Goal: Transaction & Acquisition: Purchase product/service

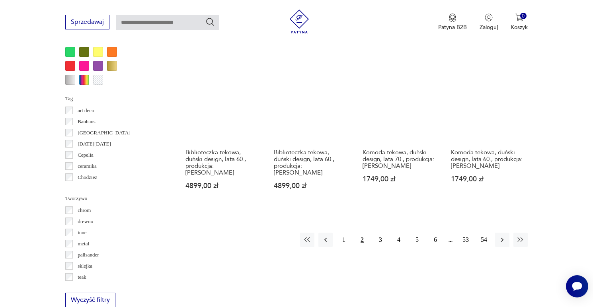
scroll to position [832, 0]
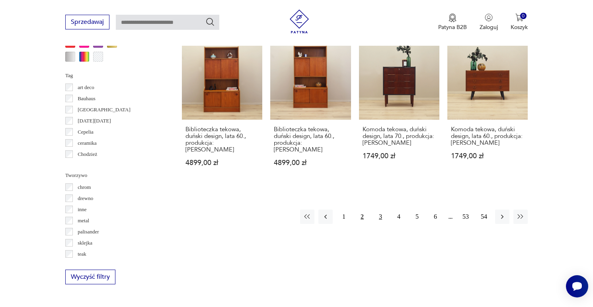
click at [380, 210] on button "3" at bounding box center [380, 217] width 14 height 14
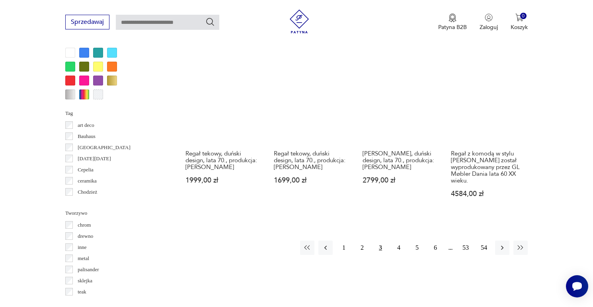
scroll to position [816, 0]
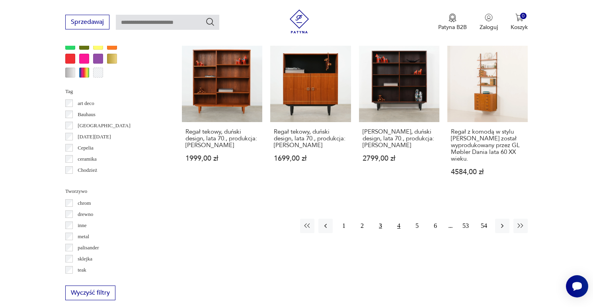
click at [399, 219] on button "4" at bounding box center [399, 226] width 14 height 14
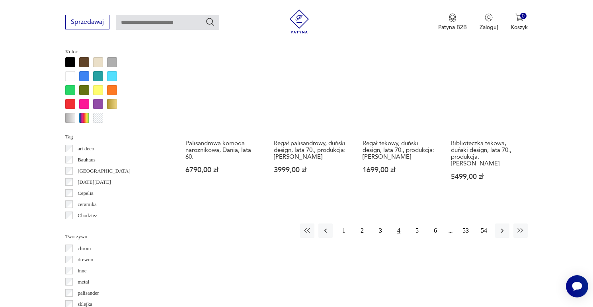
scroll to position [784, 0]
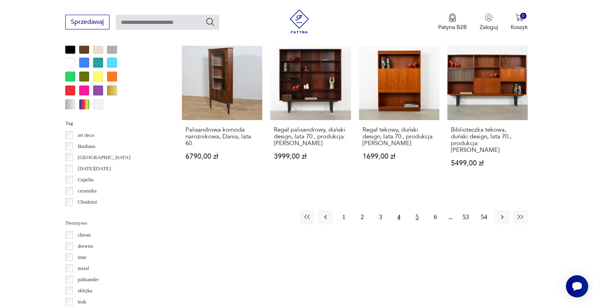
click at [418, 210] on button "5" at bounding box center [417, 217] width 14 height 14
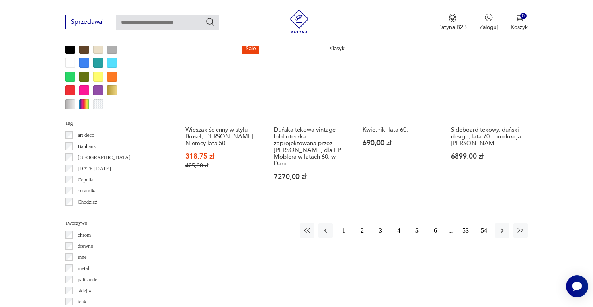
scroll to position [784, 0]
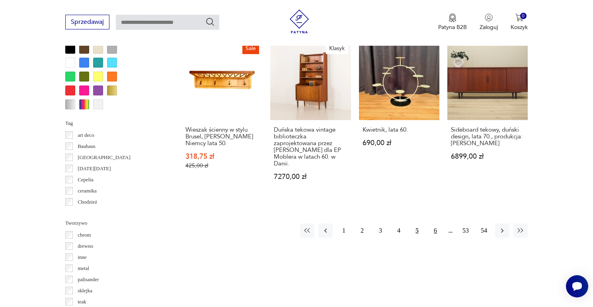
click at [435, 224] on button "6" at bounding box center [435, 231] width 14 height 14
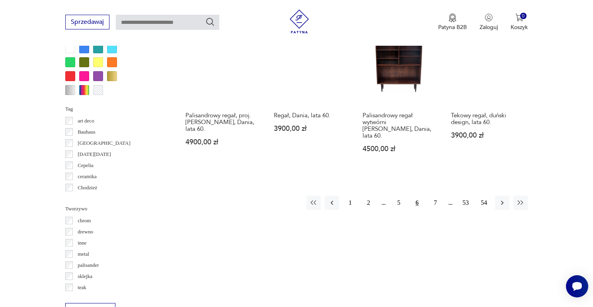
scroll to position [800, 0]
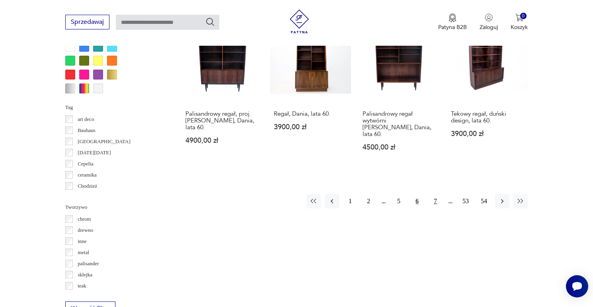
click at [434, 194] on button "7" at bounding box center [435, 201] width 14 height 14
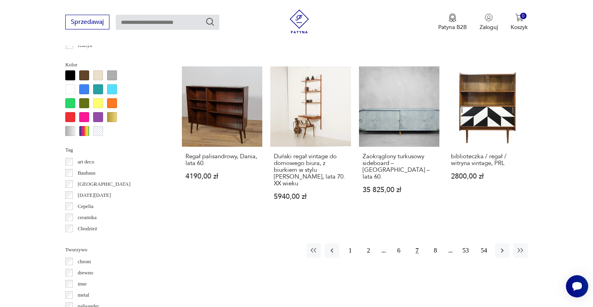
scroll to position [753, 0]
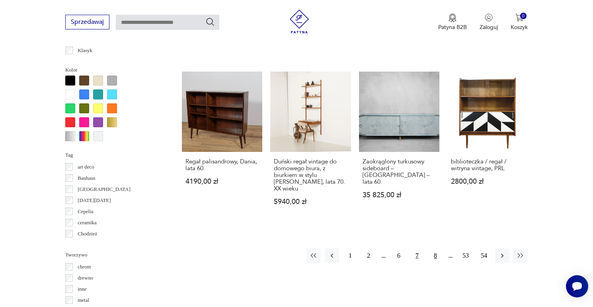
click at [436, 250] on button "8" at bounding box center [435, 256] width 14 height 14
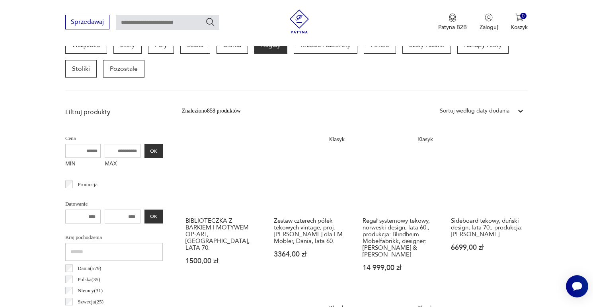
scroll to position [243, 0]
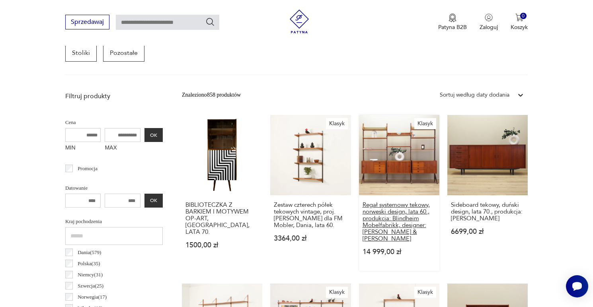
click at [404, 221] on h3 "Regał systemowy tekowy, norweski design, lata 60., produkcja: Blindheim Mobelfa…" at bounding box center [399, 222] width 73 height 41
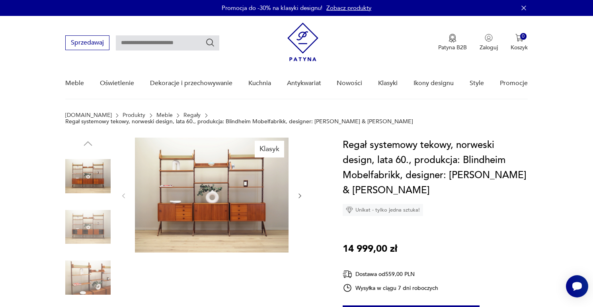
click at [301, 194] on icon "button" at bounding box center [299, 196] width 2 height 5
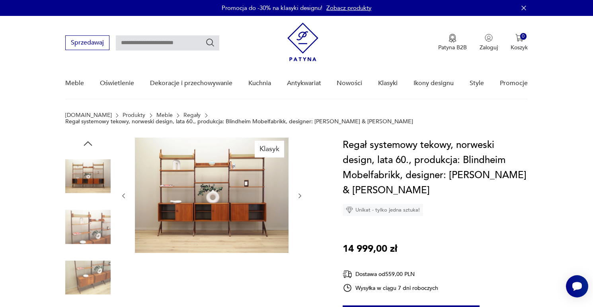
click at [301, 194] on icon "button" at bounding box center [299, 196] width 2 height 5
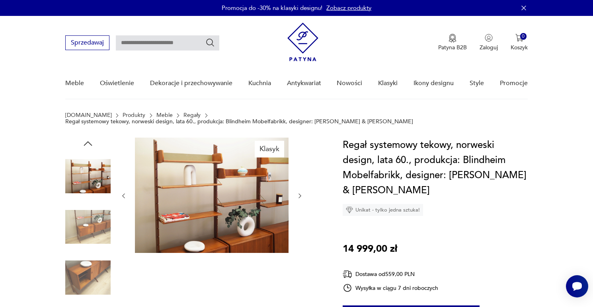
click at [301, 194] on icon "button" at bounding box center [299, 196] width 2 height 5
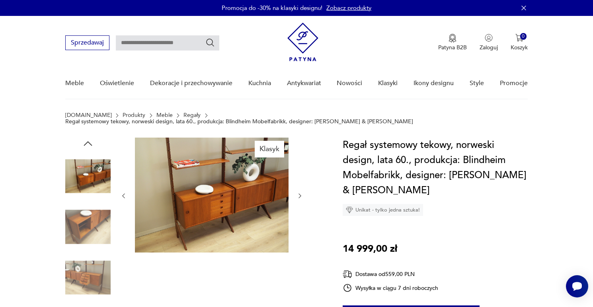
click at [301, 194] on icon "button" at bounding box center [299, 196] width 2 height 5
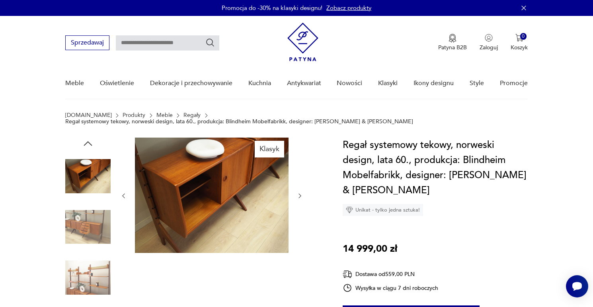
click at [301, 194] on icon "button" at bounding box center [299, 196] width 2 height 5
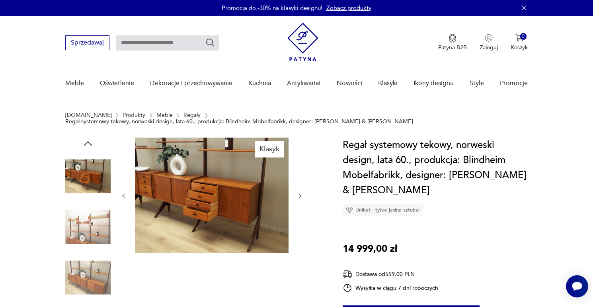
click at [301, 194] on icon "button" at bounding box center [299, 196] width 2 height 5
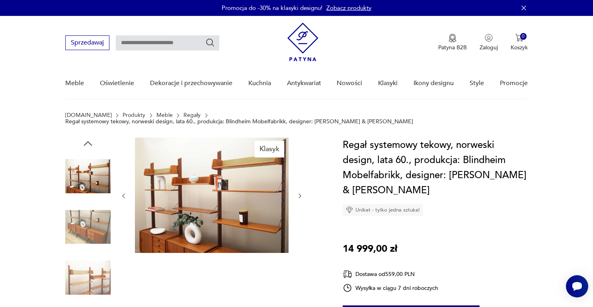
click at [301, 194] on icon "button" at bounding box center [299, 196] width 2 height 5
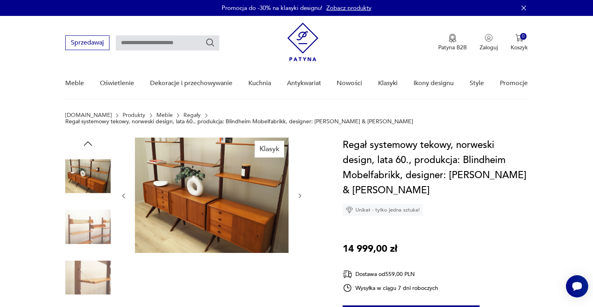
click at [301, 194] on icon "button" at bounding box center [299, 196] width 2 height 5
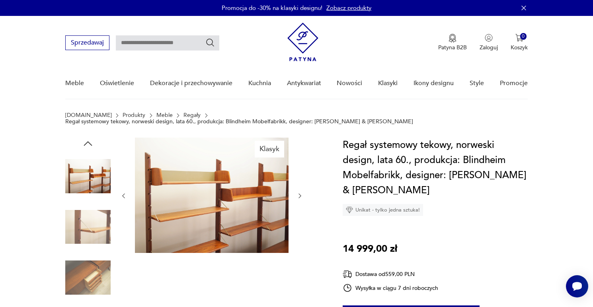
click at [301, 194] on icon "button" at bounding box center [299, 196] width 2 height 5
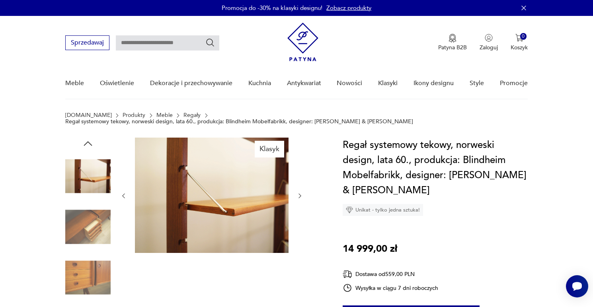
click at [301, 194] on icon "button" at bounding box center [299, 196] width 2 height 5
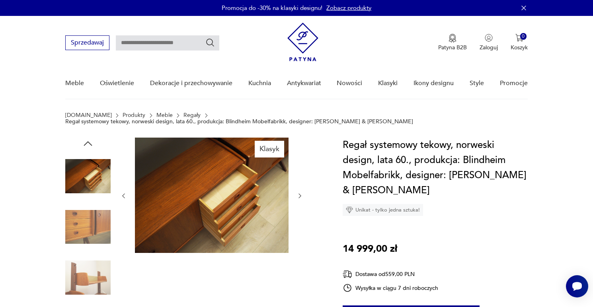
click at [301, 194] on icon "button" at bounding box center [299, 196] width 2 height 5
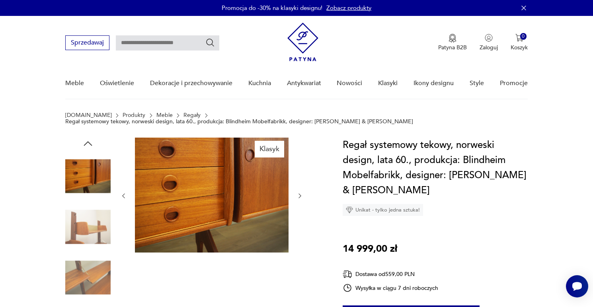
click at [301, 194] on icon "button" at bounding box center [299, 196] width 2 height 5
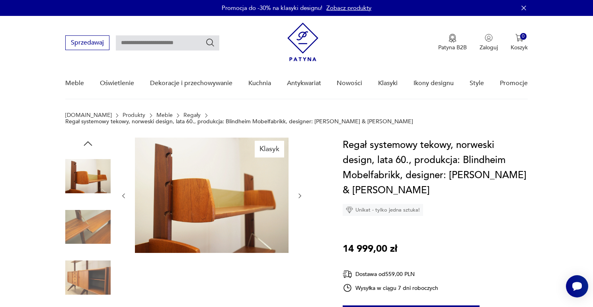
click at [301, 194] on icon "button" at bounding box center [299, 196] width 2 height 5
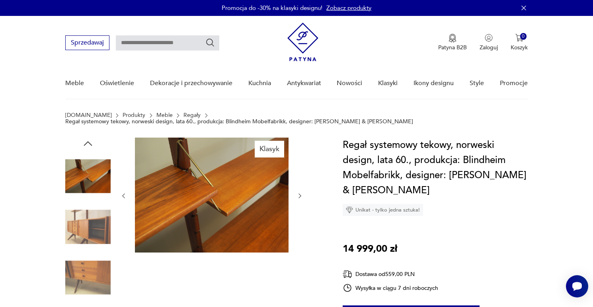
click at [301, 194] on icon "button" at bounding box center [299, 196] width 2 height 5
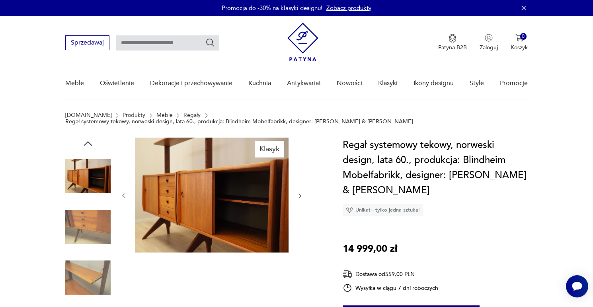
click at [301, 194] on icon "button" at bounding box center [299, 196] width 2 height 5
